Goal: Information Seeking & Learning: Find specific fact

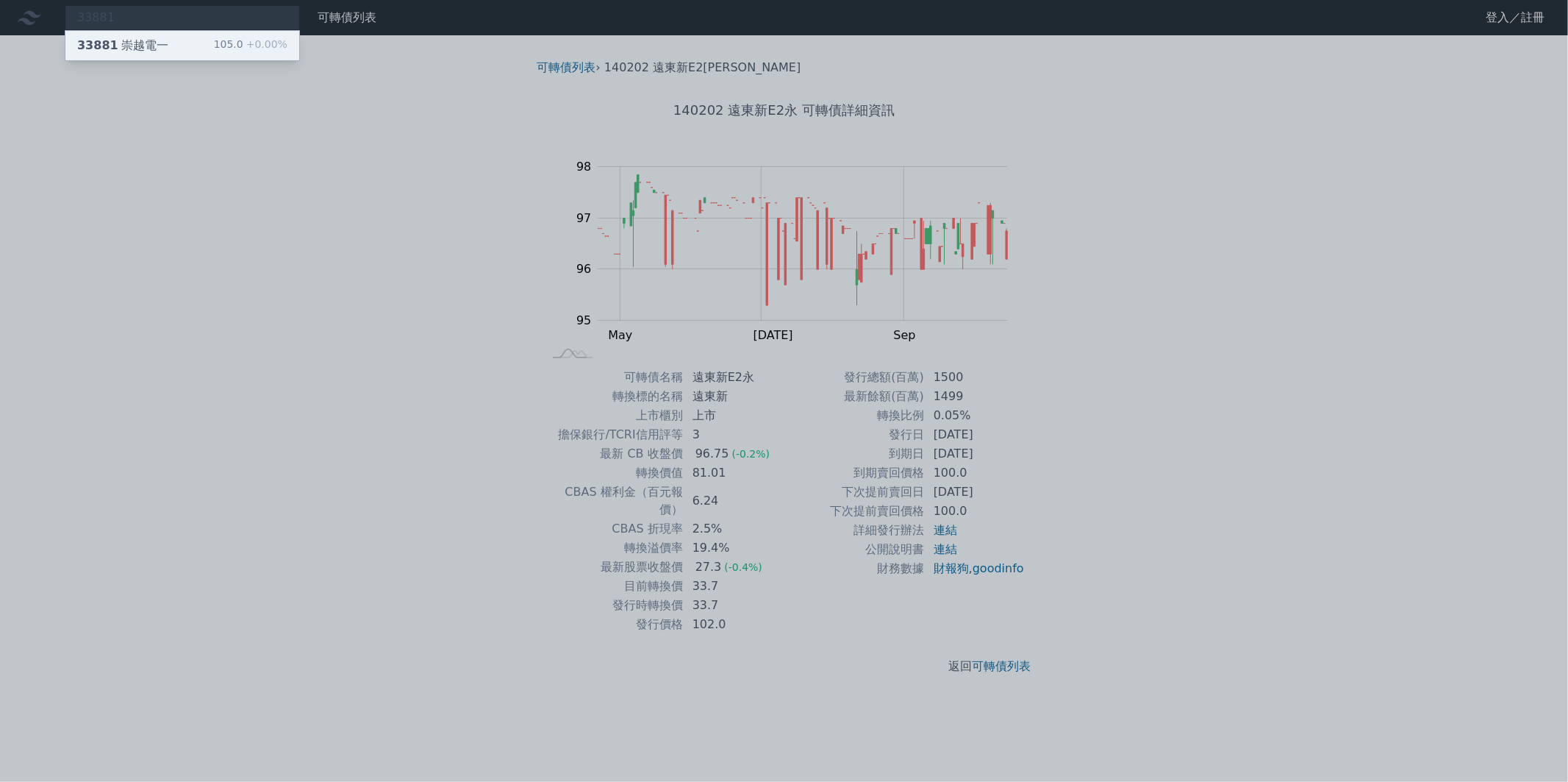
type input "33881"
click at [179, 48] on div "33881 崇越電一 105.0 +0.00%" at bounding box center [183, 46] width 234 height 29
click at [168, 10] on div at bounding box center [784, 391] width 1568 height 782
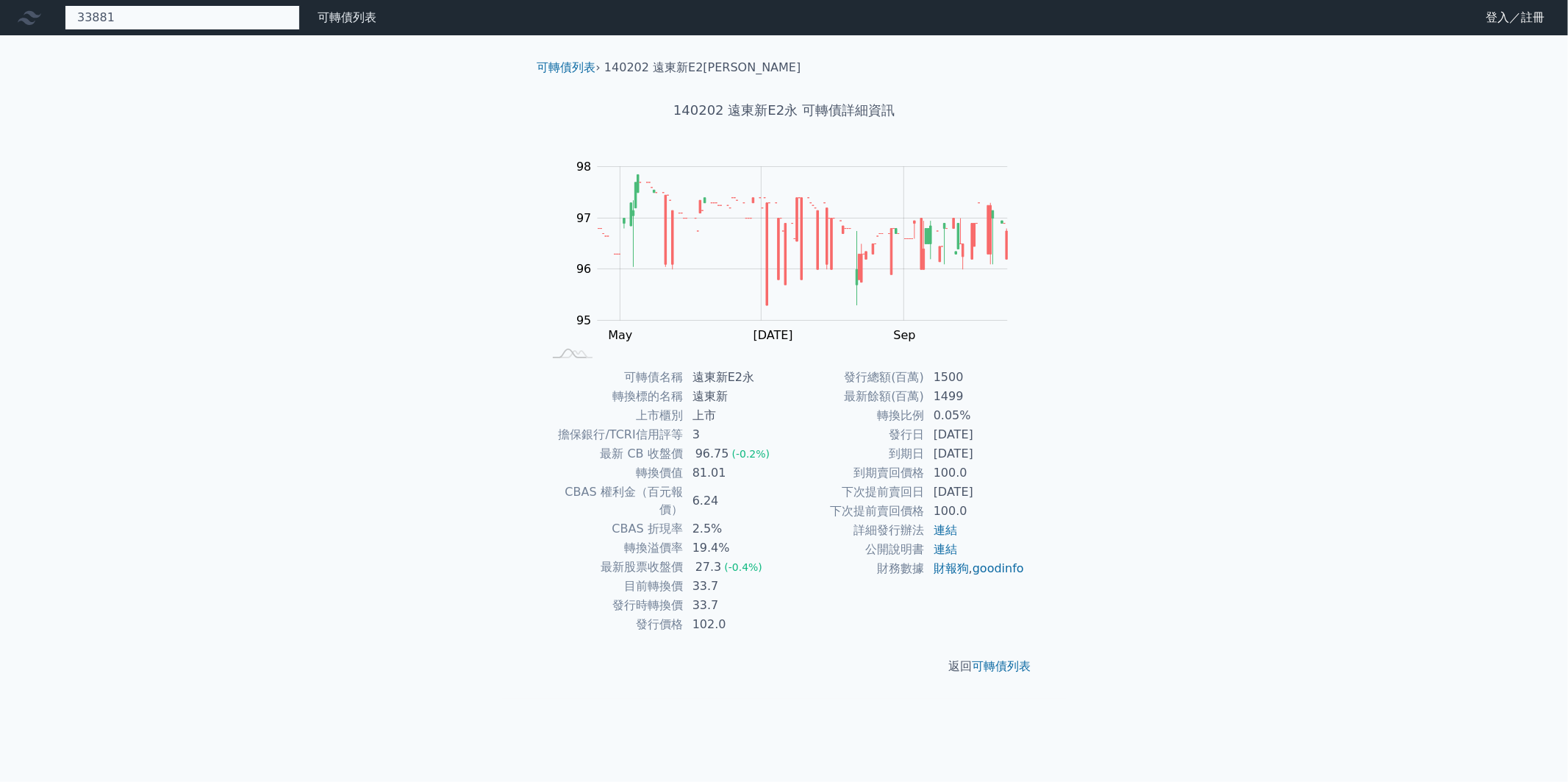
click at [140, 12] on div "33881 33881 崇越電一 105.0 +0.00%" at bounding box center [183, 17] width 236 height 25
click at [0, 0] on div "33881 崇越電一" at bounding box center [0, 0] width 0 height 0
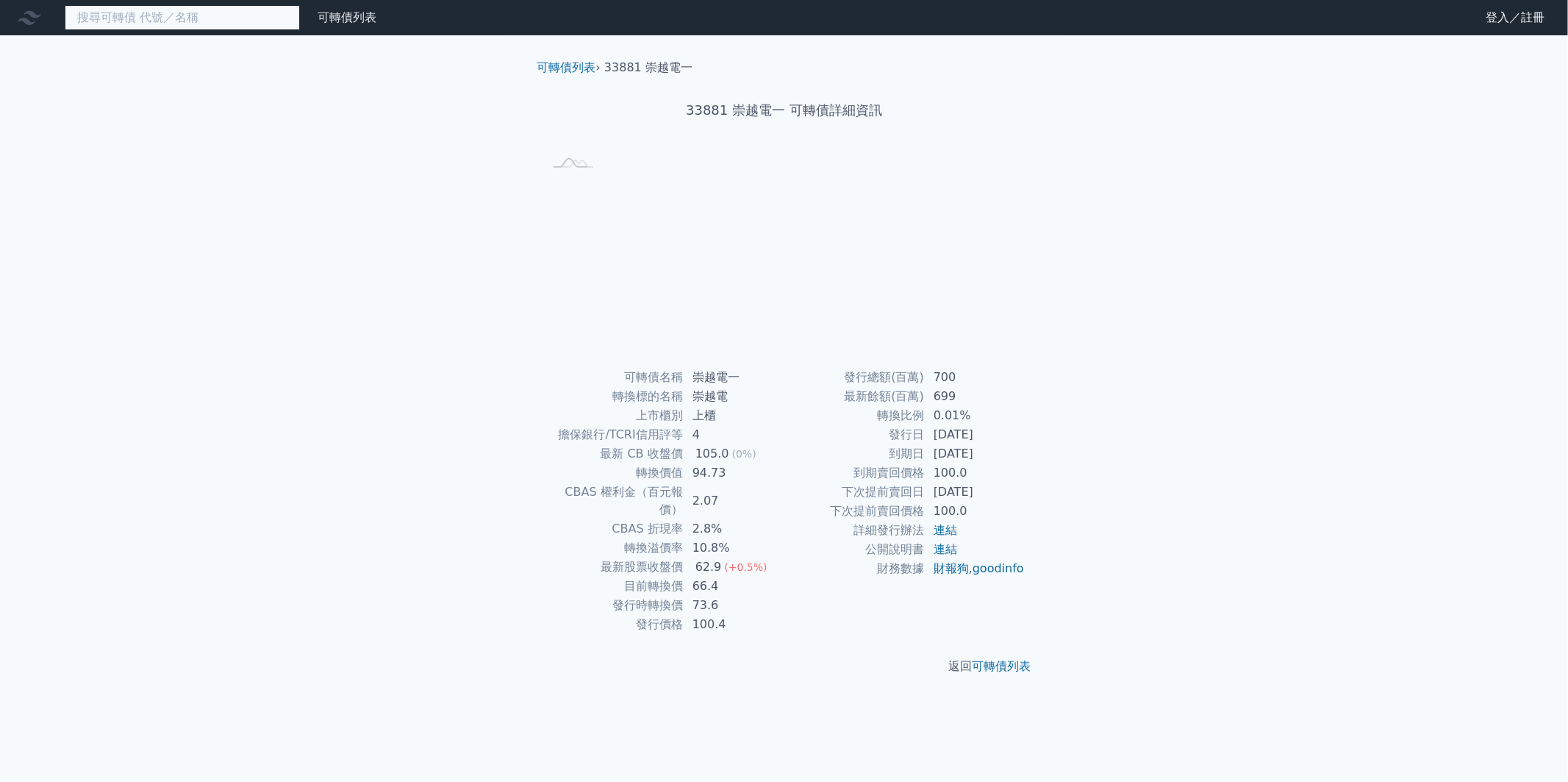
click at [138, 15] on input at bounding box center [183, 17] width 236 height 25
type input "82"
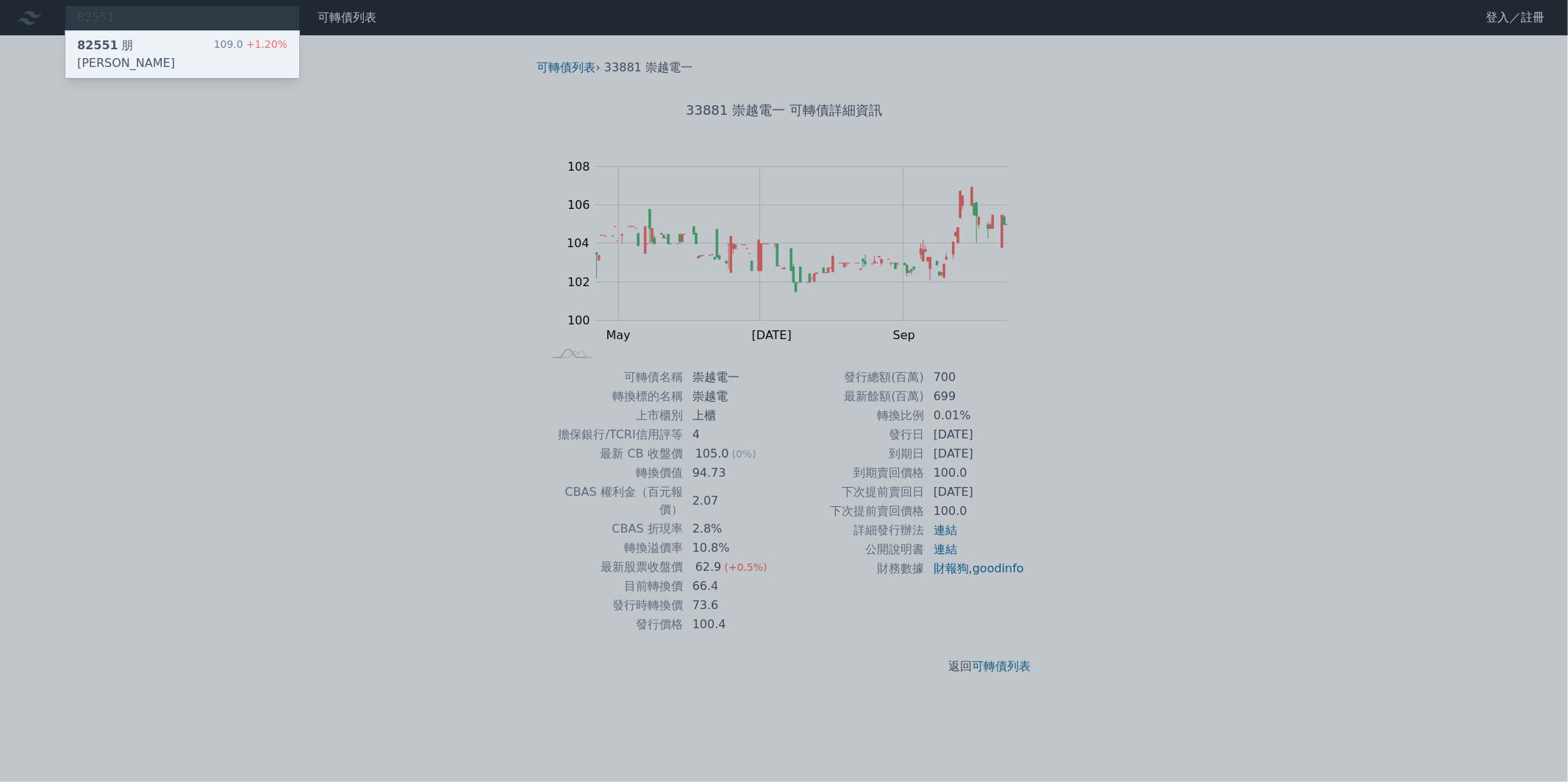
type input "82551"
click at [151, 39] on div "82551 朋程一 109.0 +1.20%" at bounding box center [183, 55] width 234 height 48
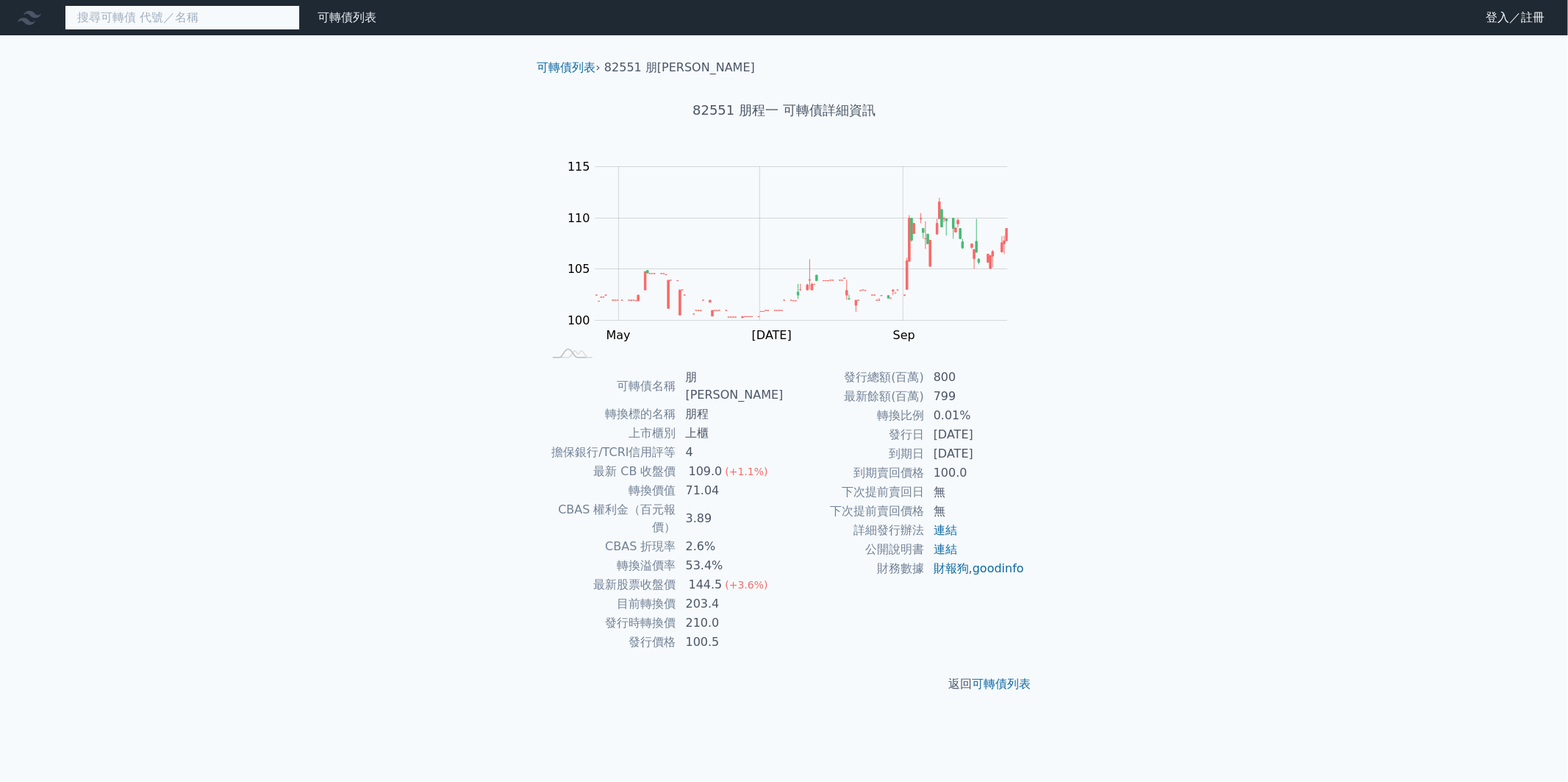
click at [135, 20] on input at bounding box center [183, 17] width 236 height 25
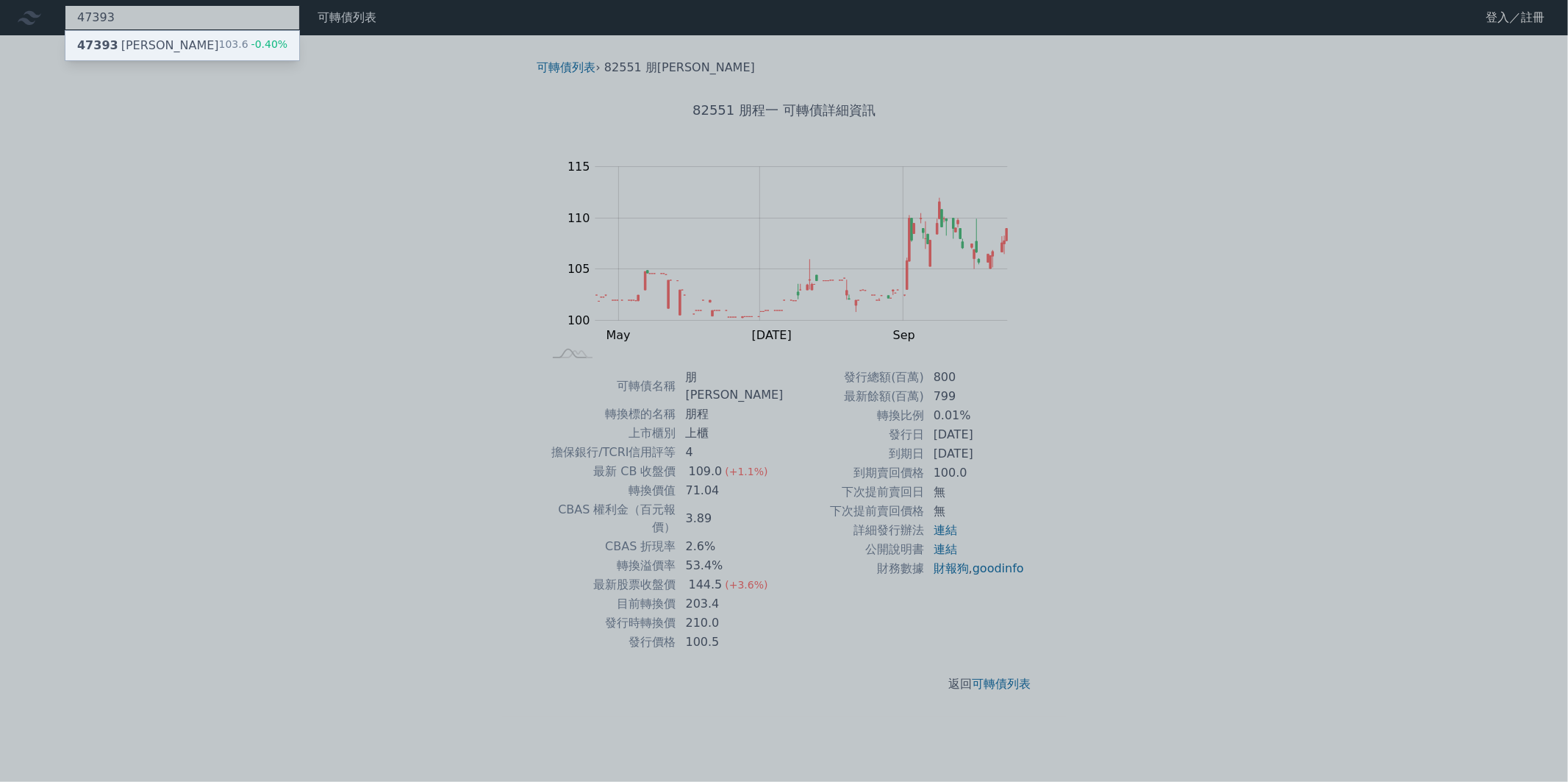
type input "47393"
click at [145, 41] on div "47393 [PERSON_NAME]" at bounding box center [148, 45] width 142 height 17
